Goal: Task Accomplishment & Management: Manage account settings

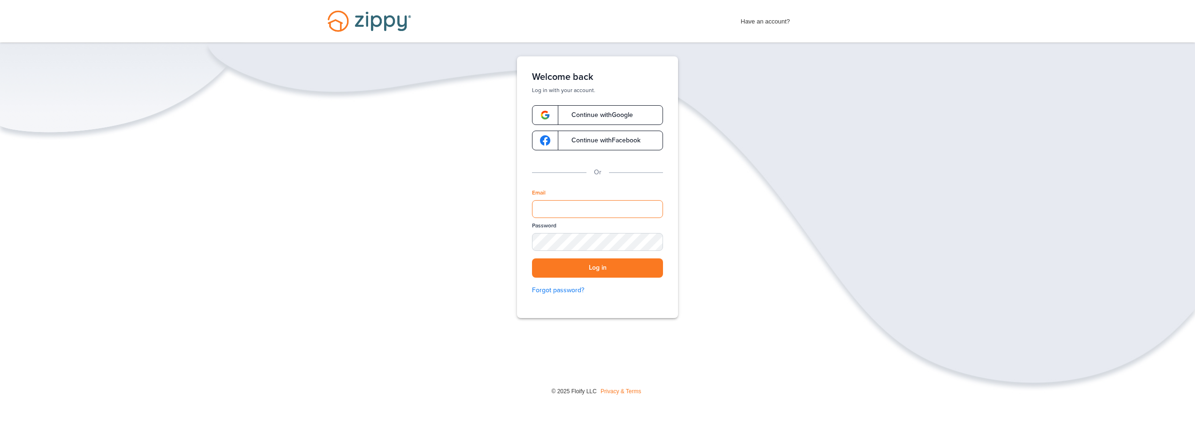
click at [582, 212] on input "Email" at bounding box center [597, 209] width 131 height 18
type input "**********"
click at [649, 242] on div "SHOW" at bounding box center [651, 242] width 21 height 9
click at [593, 265] on button "Log in" at bounding box center [597, 267] width 131 height 19
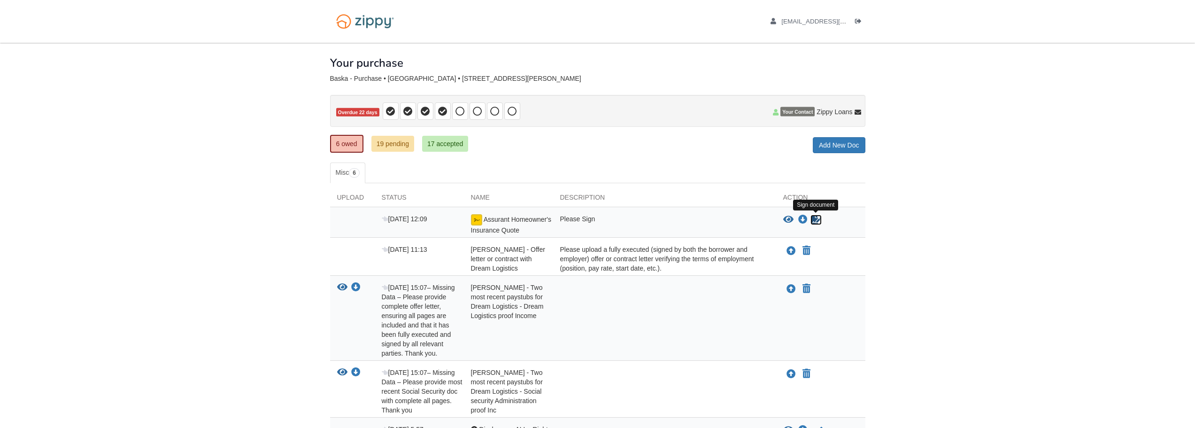
click at [813, 219] on icon "Sign Form" at bounding box center [816, 219] width 10 height 9
click at [800, 218] on icon "Download Assurant Homeowner's Insurance Quote" at bounding box center [802, 219] width 9 height 9
click at [477, 222] on img at bounding box center [476, 219] width 11 height 11
click at [786, 219] on icon "View Assurant Homeowner's Insurance Quote" at bounding box center [788, 219] width 10 height 9
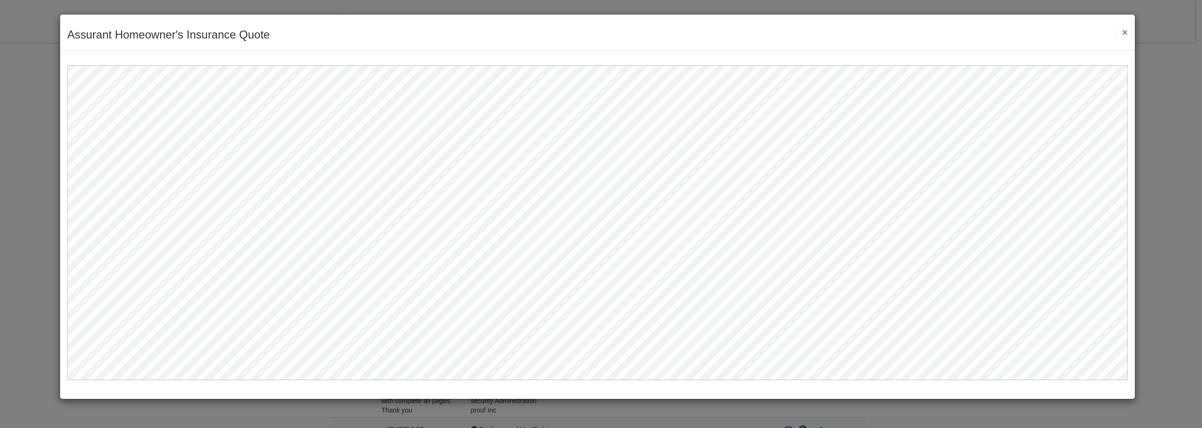
click at [1127, 33] on button "×" at bounding box center [1121, 32] width 11 height 10
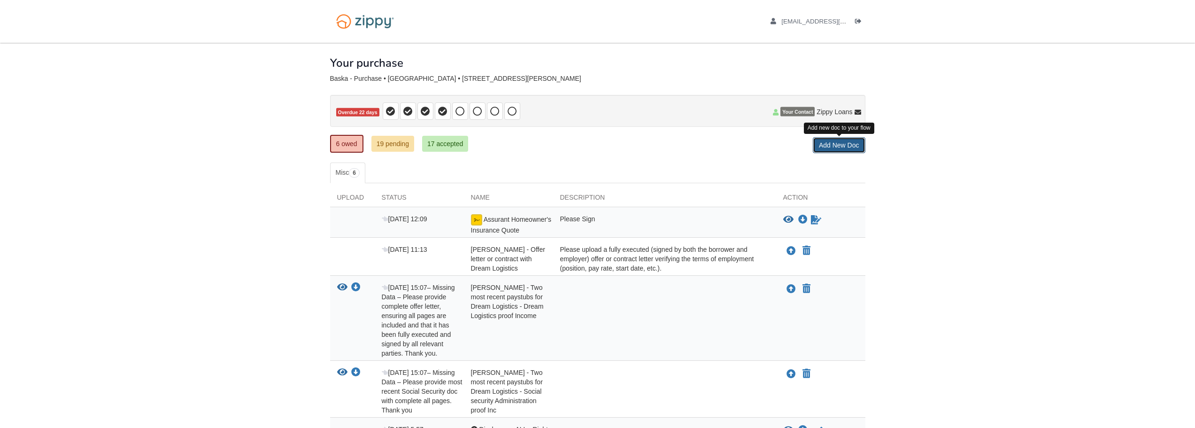
click at [849, 144] on link "Add New Doc" at bounding box center [839, 145] width 53 height 16
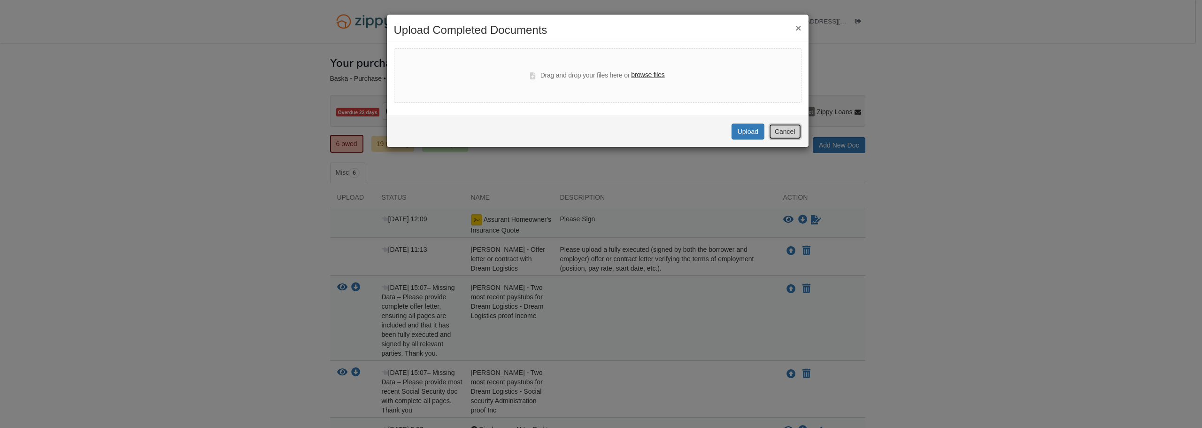
click at [787, 136] on button "Cancel" at bounding box center [785, 131] width 33 height 16
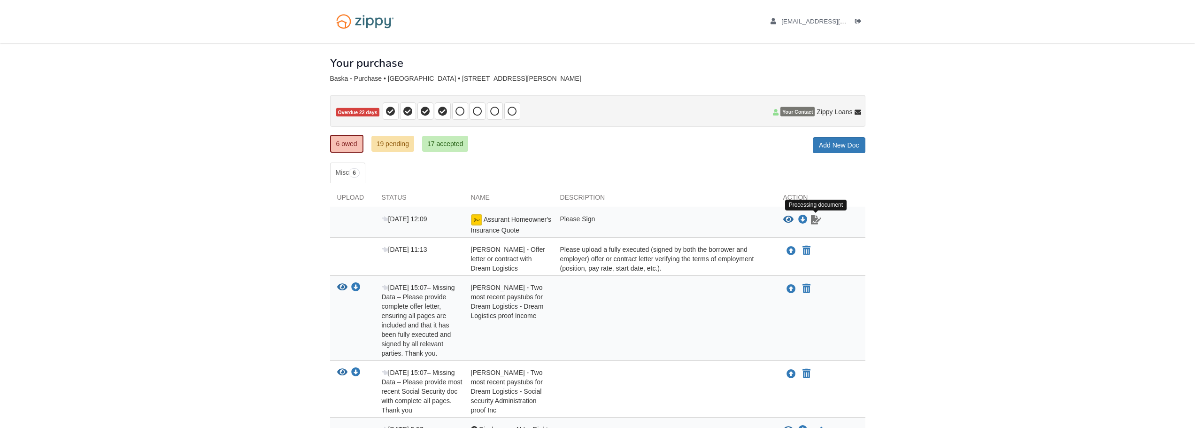
click at [816, 222] on icon "Waiting for your co-borrower to e-sign" at bounding box center [816, 219] width 10 height 9
click at [914, 230] on body "brandi_baska@yahoo.com Logout" at bounding box center [597, 284] width 1195 height 569
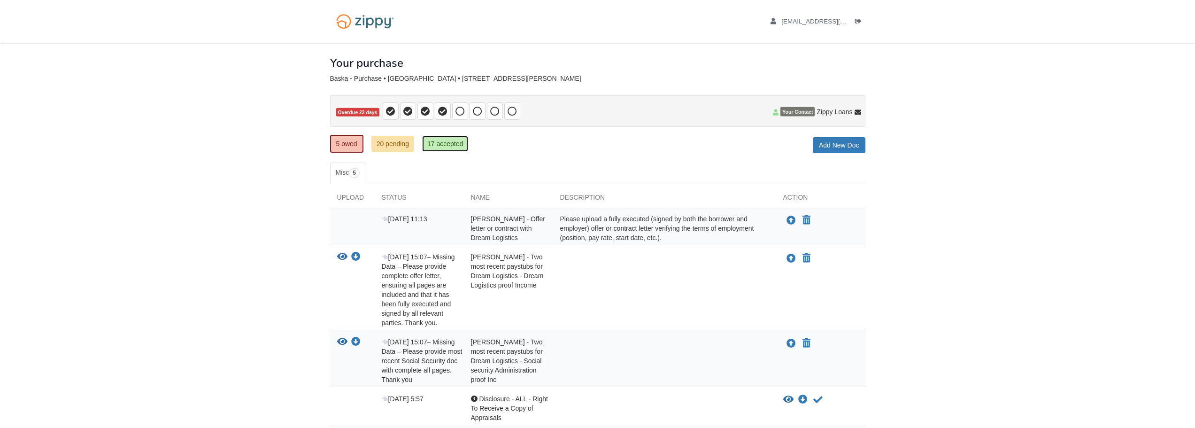
click at [462, 147] on link "17 accepted" at bounding box center [445, 144] width 46 height 16
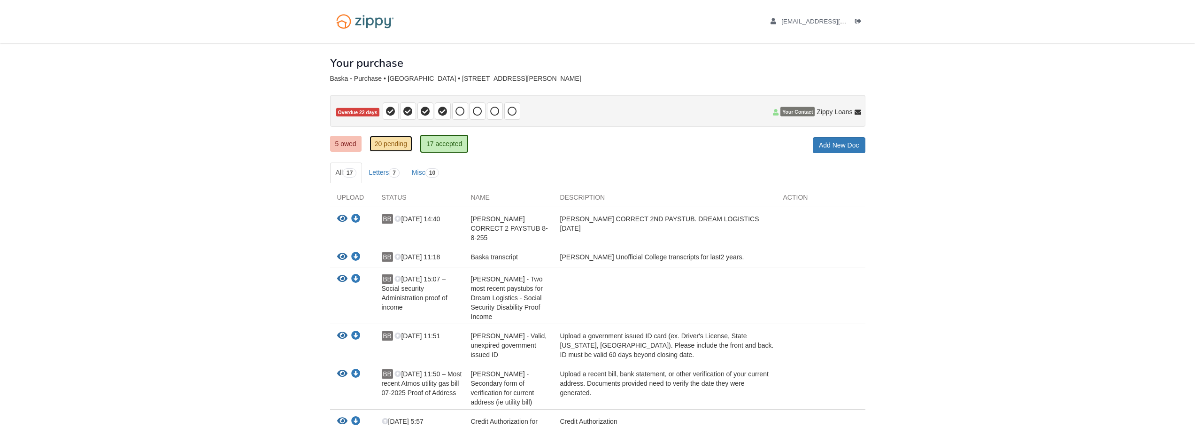
click at [398, 146] on link "20 pending" at bounding box center [390, 144] width 43 height 16
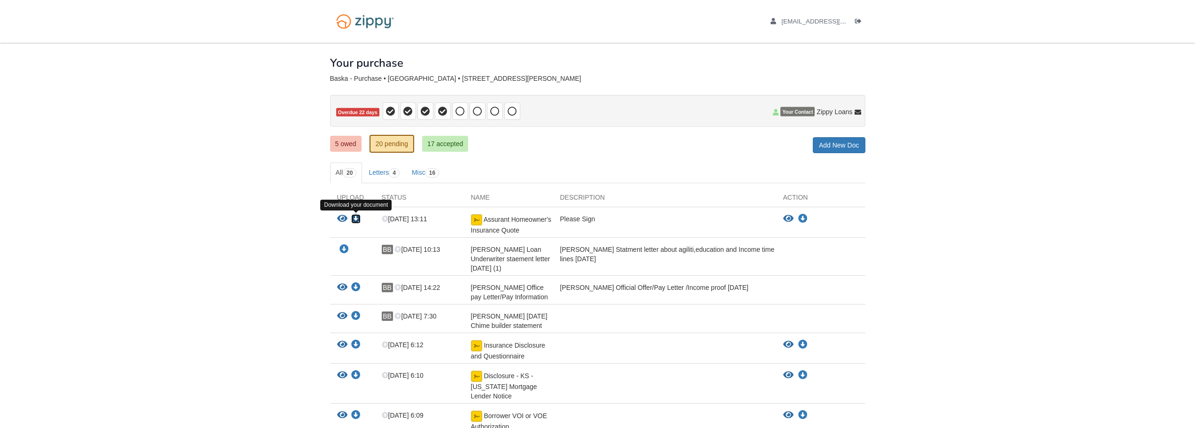
click at [353, 217] on icon "Download Assurant Homeowner's Insurance Quote" at bounding box center [355, 218] width 9 height 9
click at [346, 219] on icon "View Assurant Homeowner's Insurance Quote" at bounding box center [342, 218] width 10 height 9
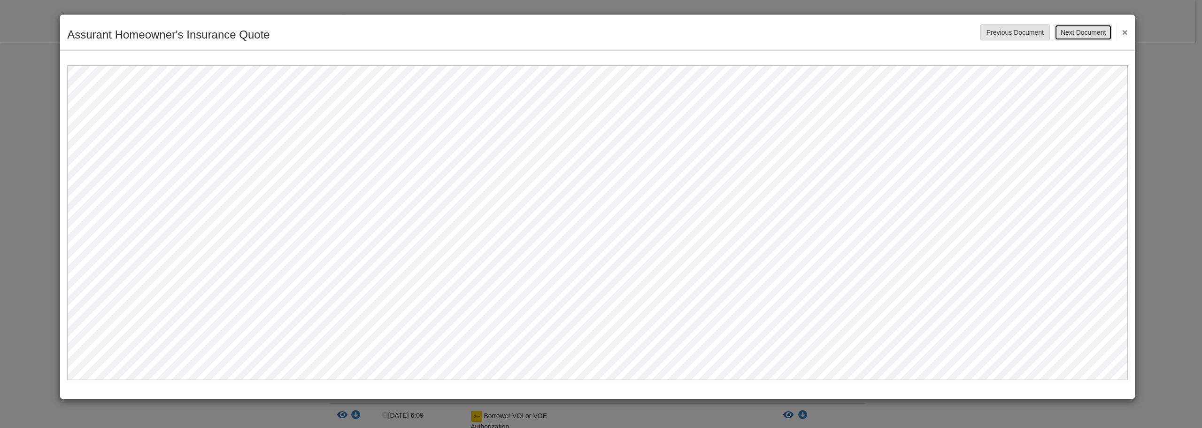
click at [1093, 32] on button "Next Document" at bounding box center [1082, 32] width 57 height 16
click at [1123, 31] on button "×" at bounding box center [1121, 31] width 11 height 17
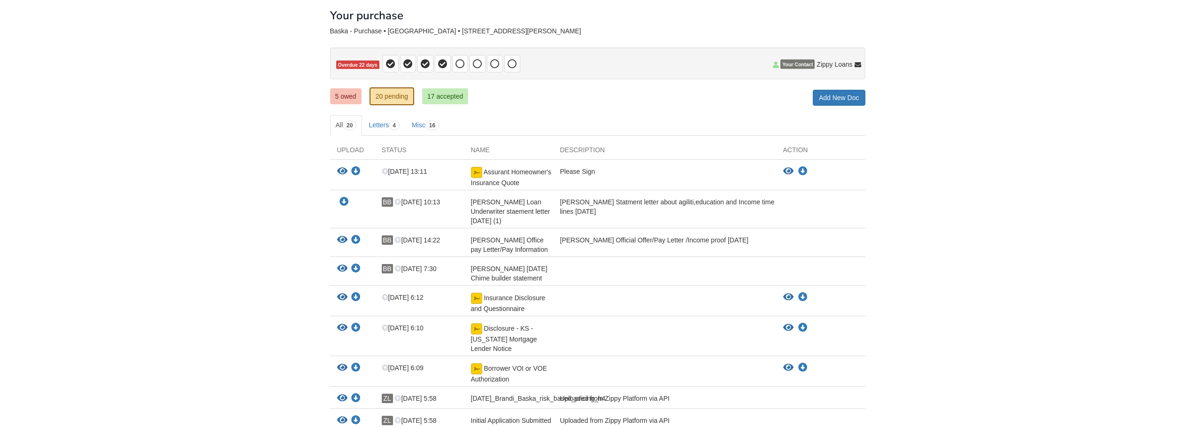
scroll to position [47, 0]
click at [378, 128] on link "Letters 4" at bounding box center [384, 125] width 42 height 21
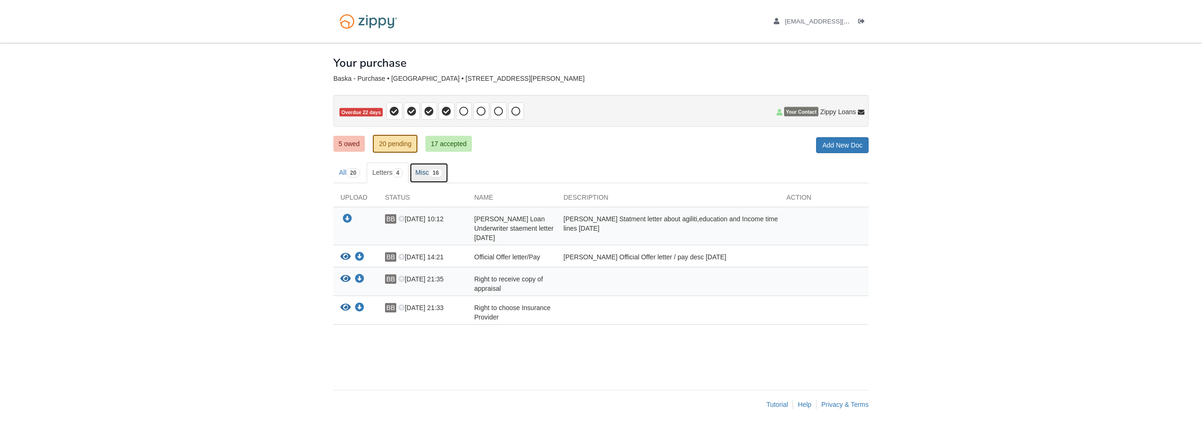
click at [425, 171] on link "Misc 16" at bounding box center [428, 172] width 38 height 21
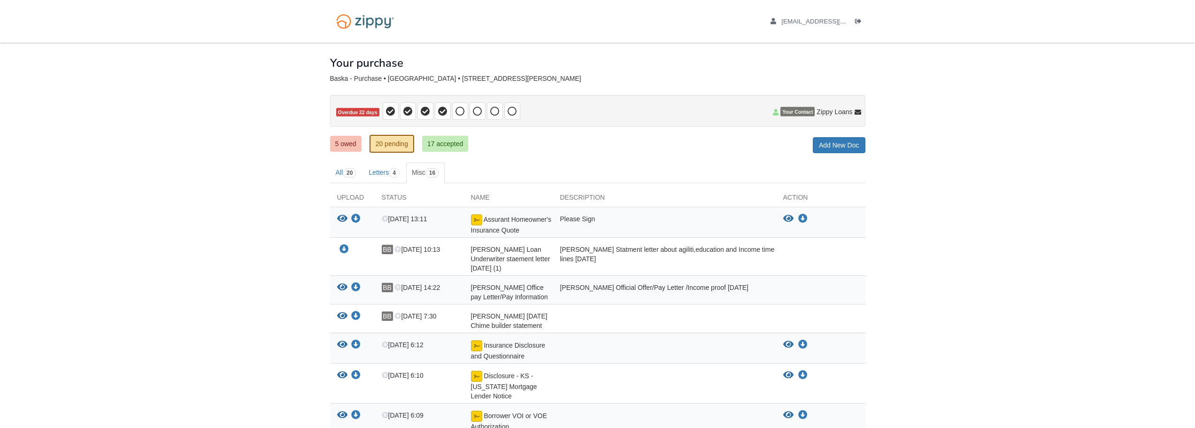
click at [1094, 200] on body "[EMAIL_ADDRESS][DOMAIN_NAME] Logout" at bounding box center [597, 354] width 1195 height 708
